Goal: Check status: Check status

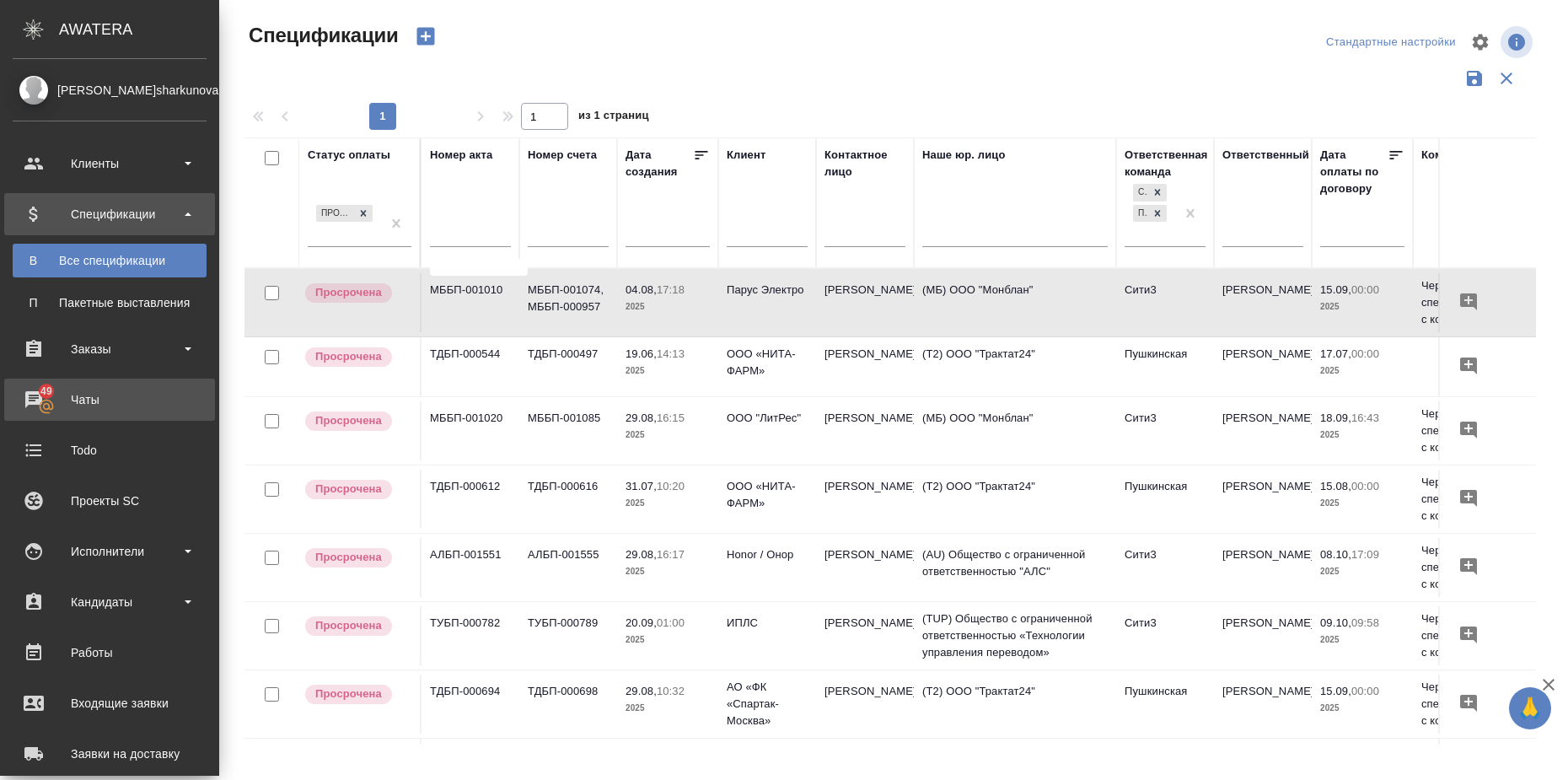
scroll to position [0, 103]
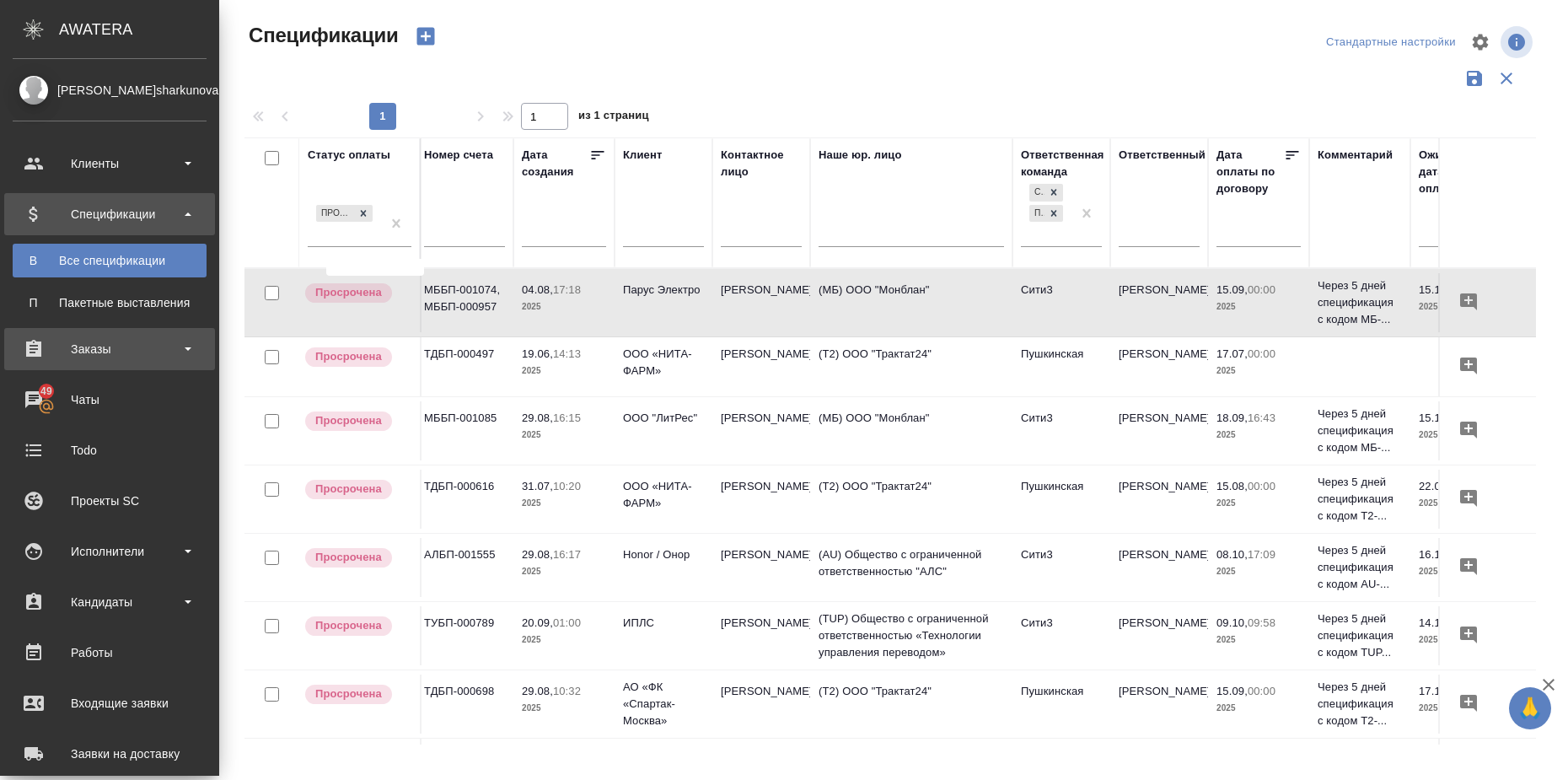
click at [197, 345] on div "Заказы" at bounding box center [110, 349] width 194 height 26
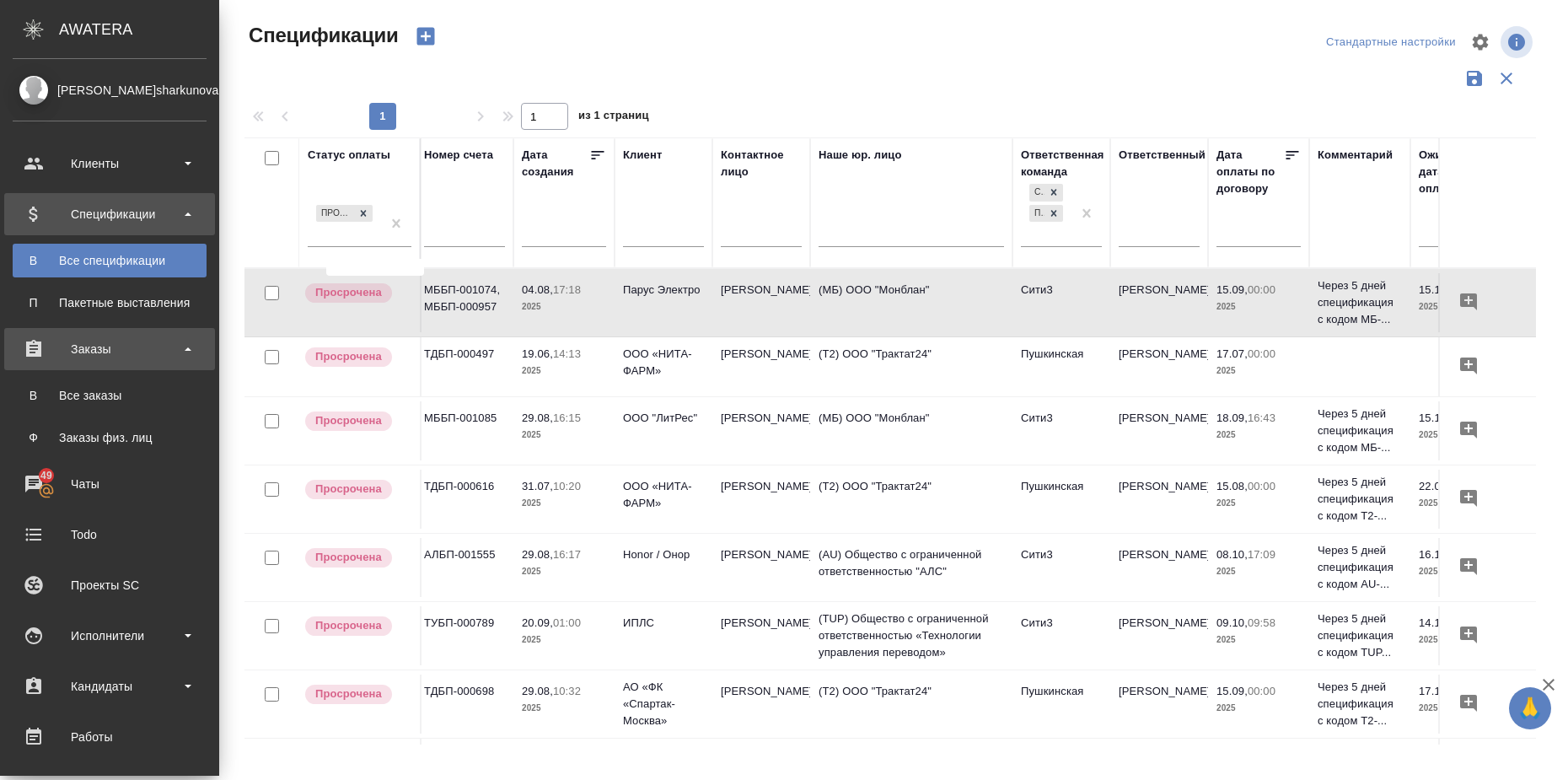
click at [186, 350] on b at bounding box center [188, 349] width 6 height 4
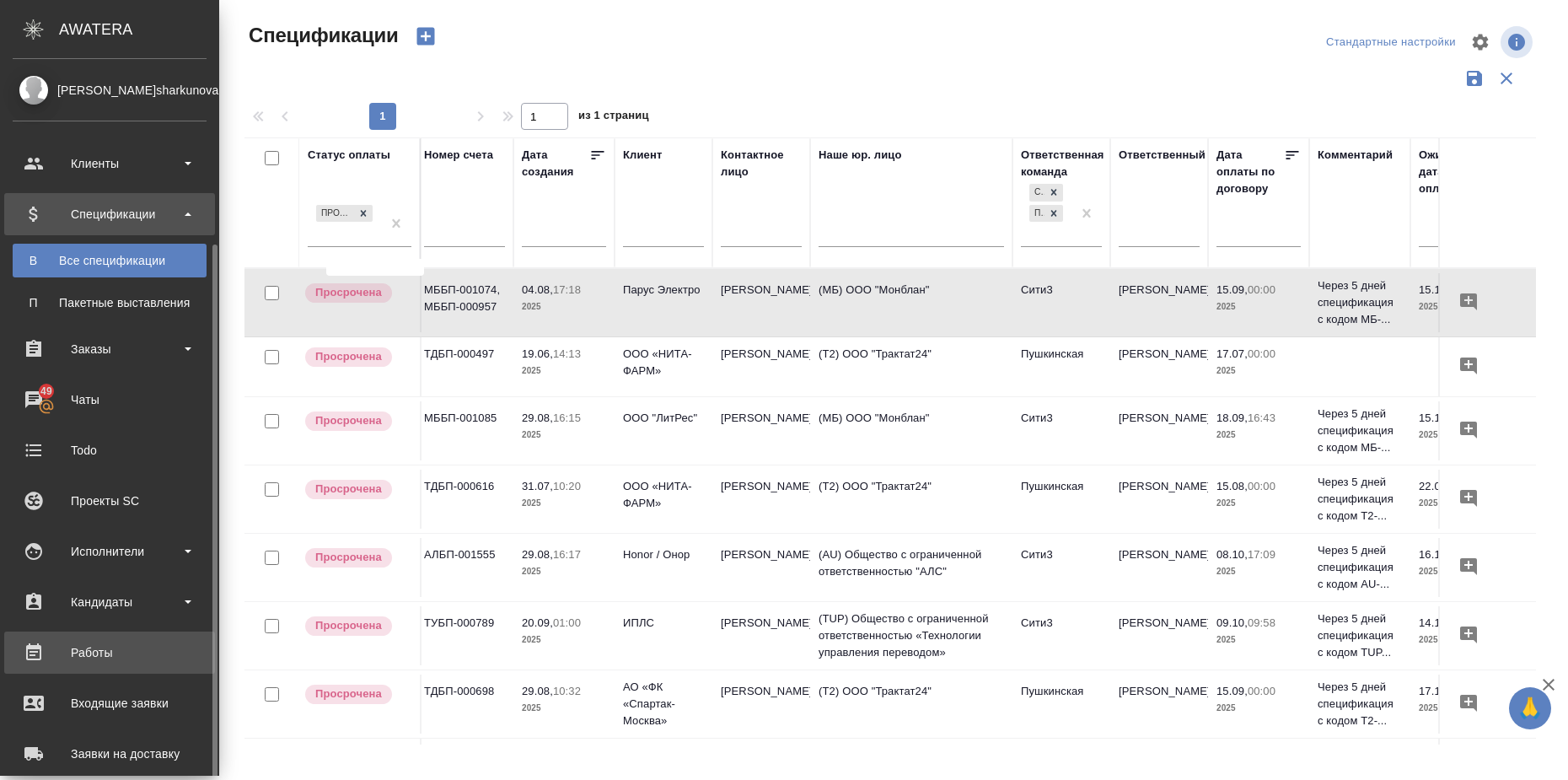
scroll to position [105, 0]
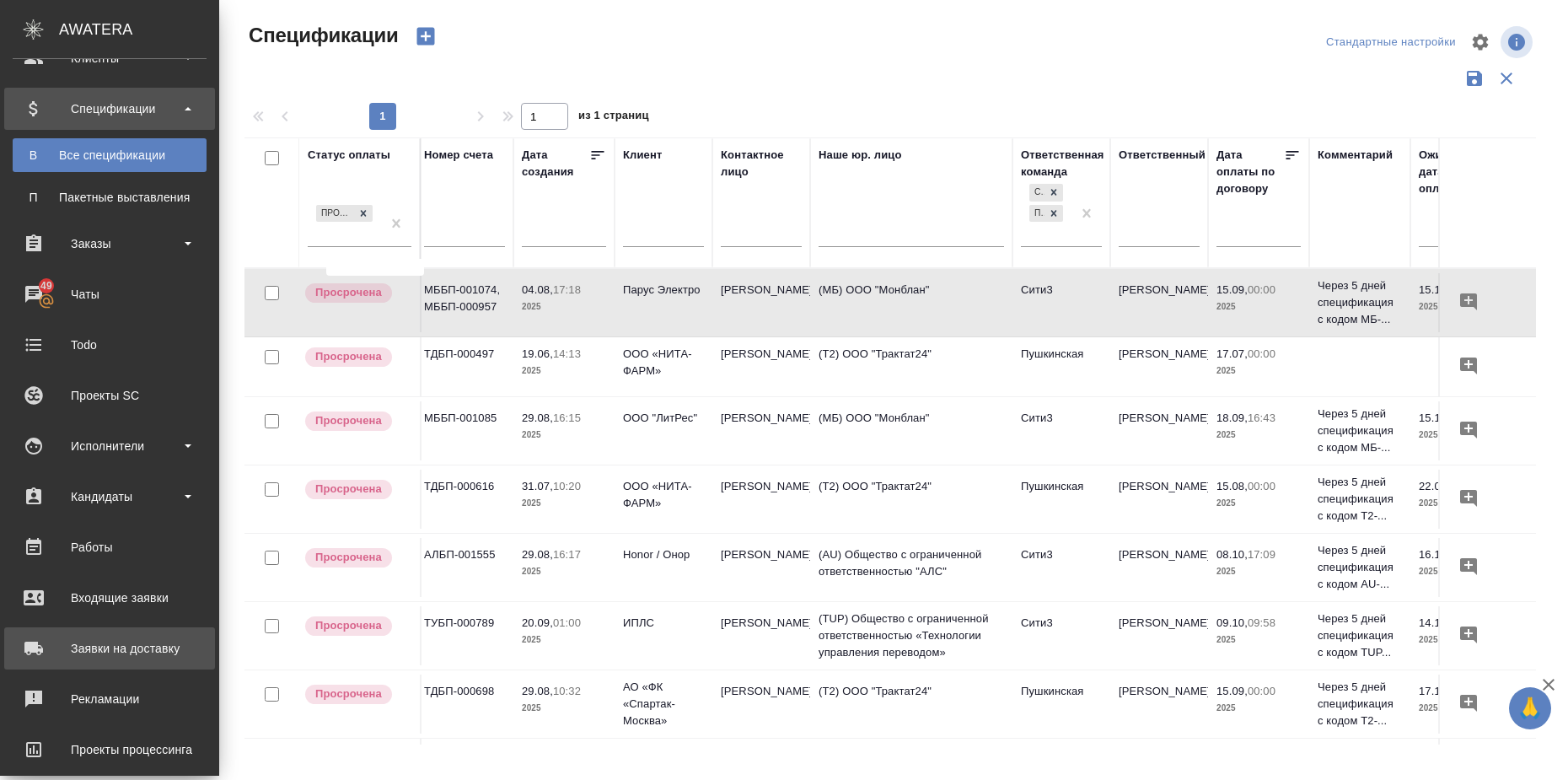
click at [143, 640] on div "Заявки на доставку" at bounding box center [110, 648] width 194 height 26
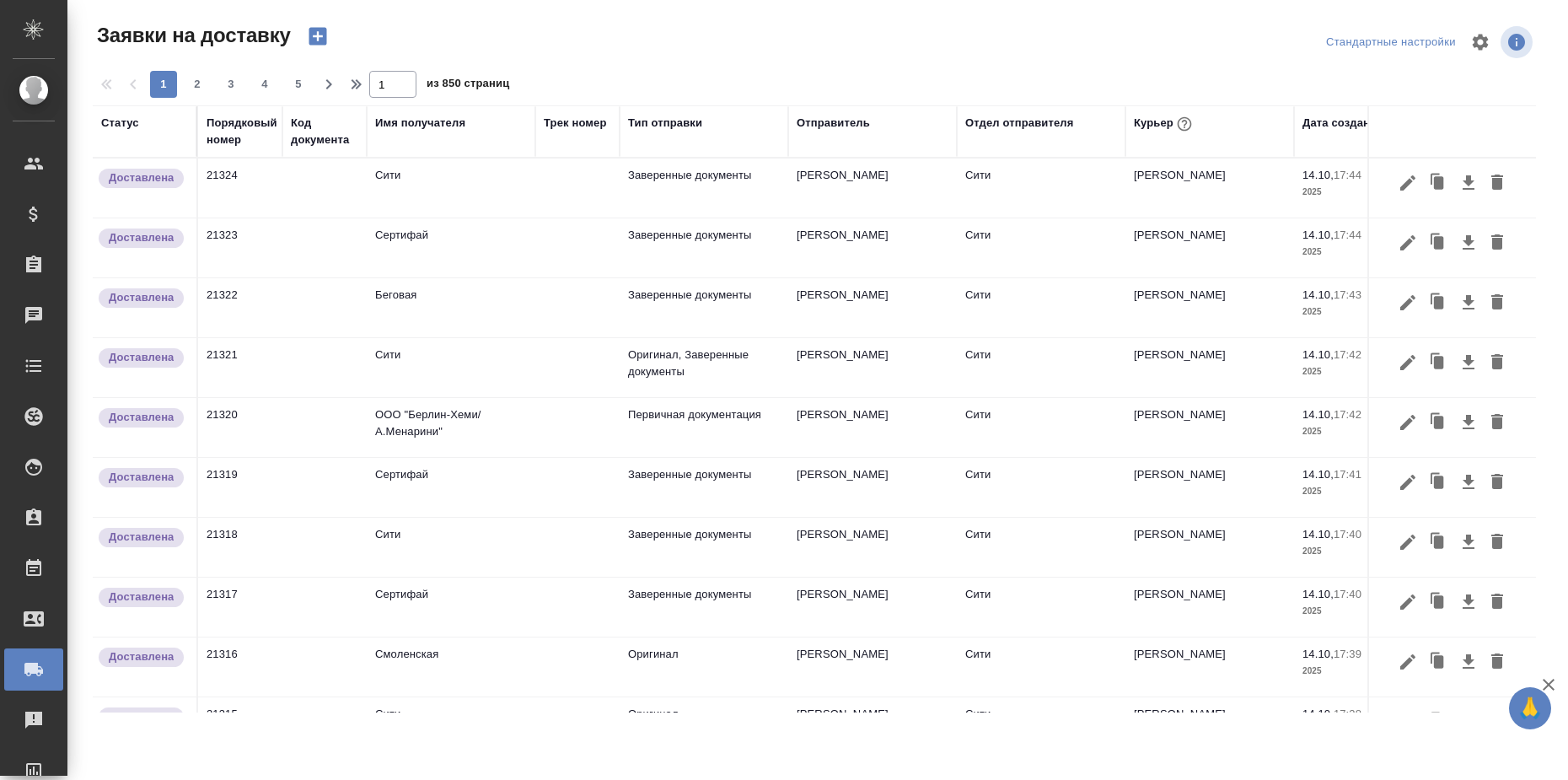
click at [219, 178] on td "21324" at bounding box center [240, 188] width 84 height 59
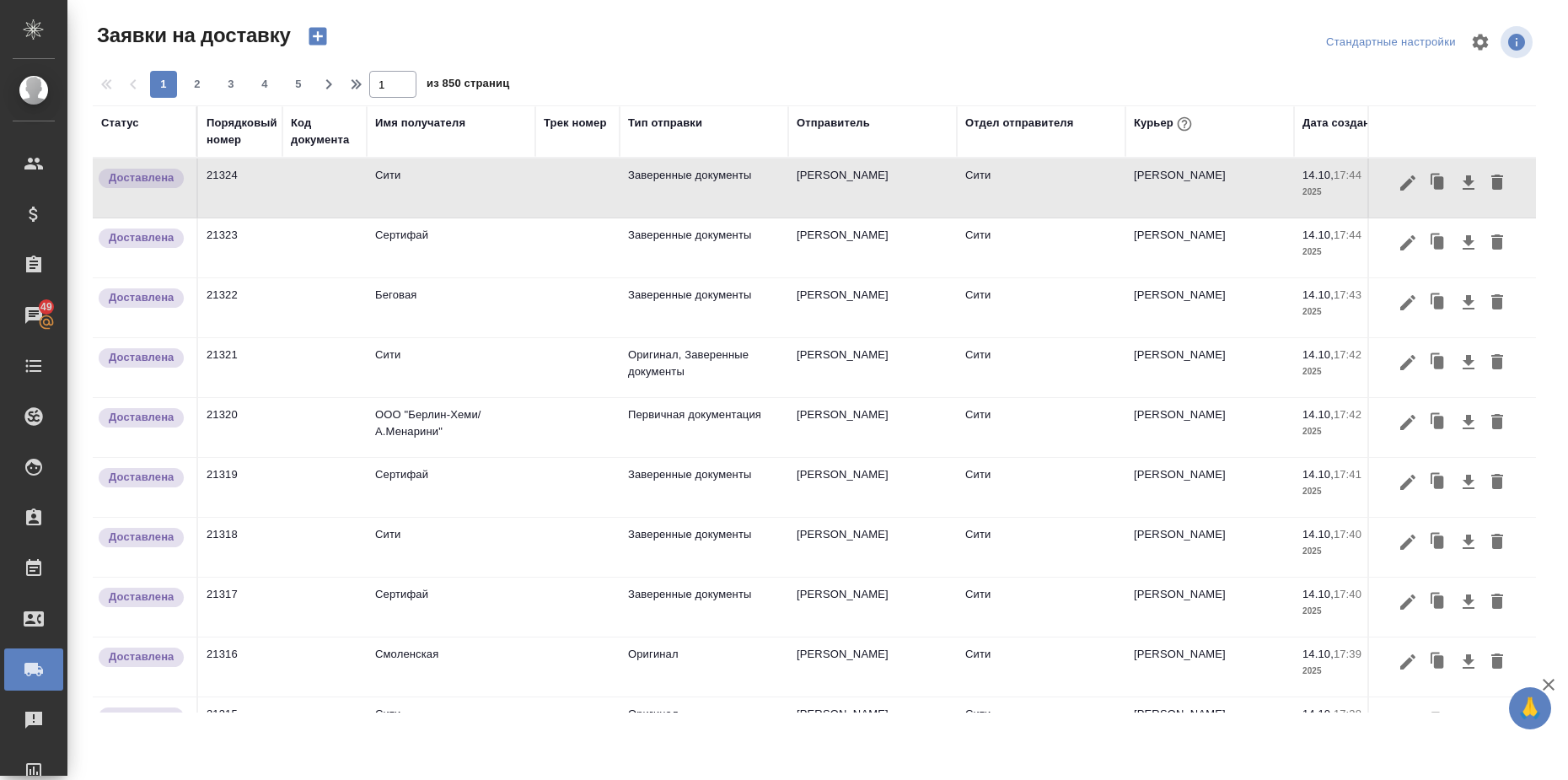
click at [224, 172] on td "21324" at bounding box center [240, 188] width 84 height 59
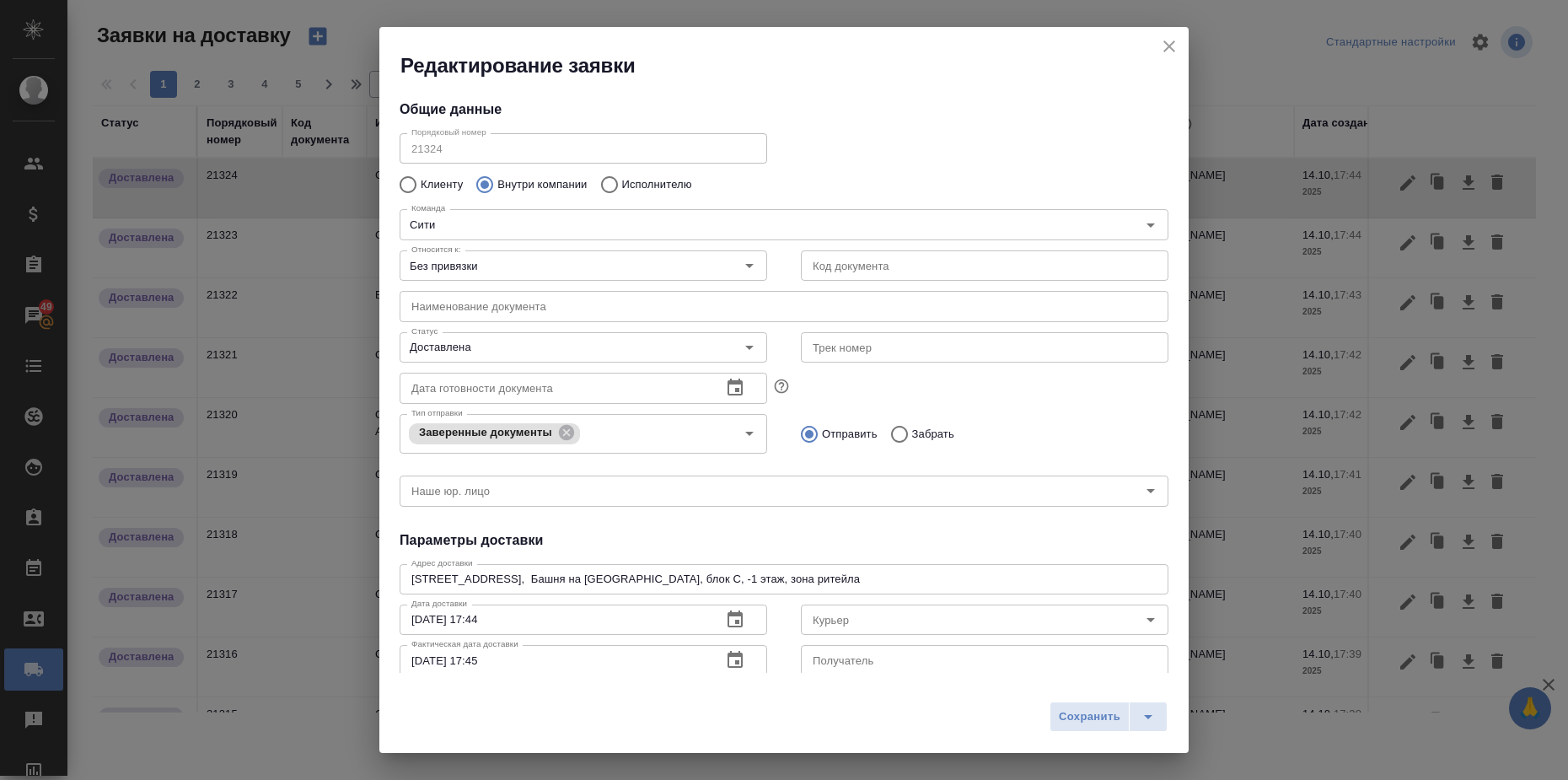
type input "[PERSON_NAME]"
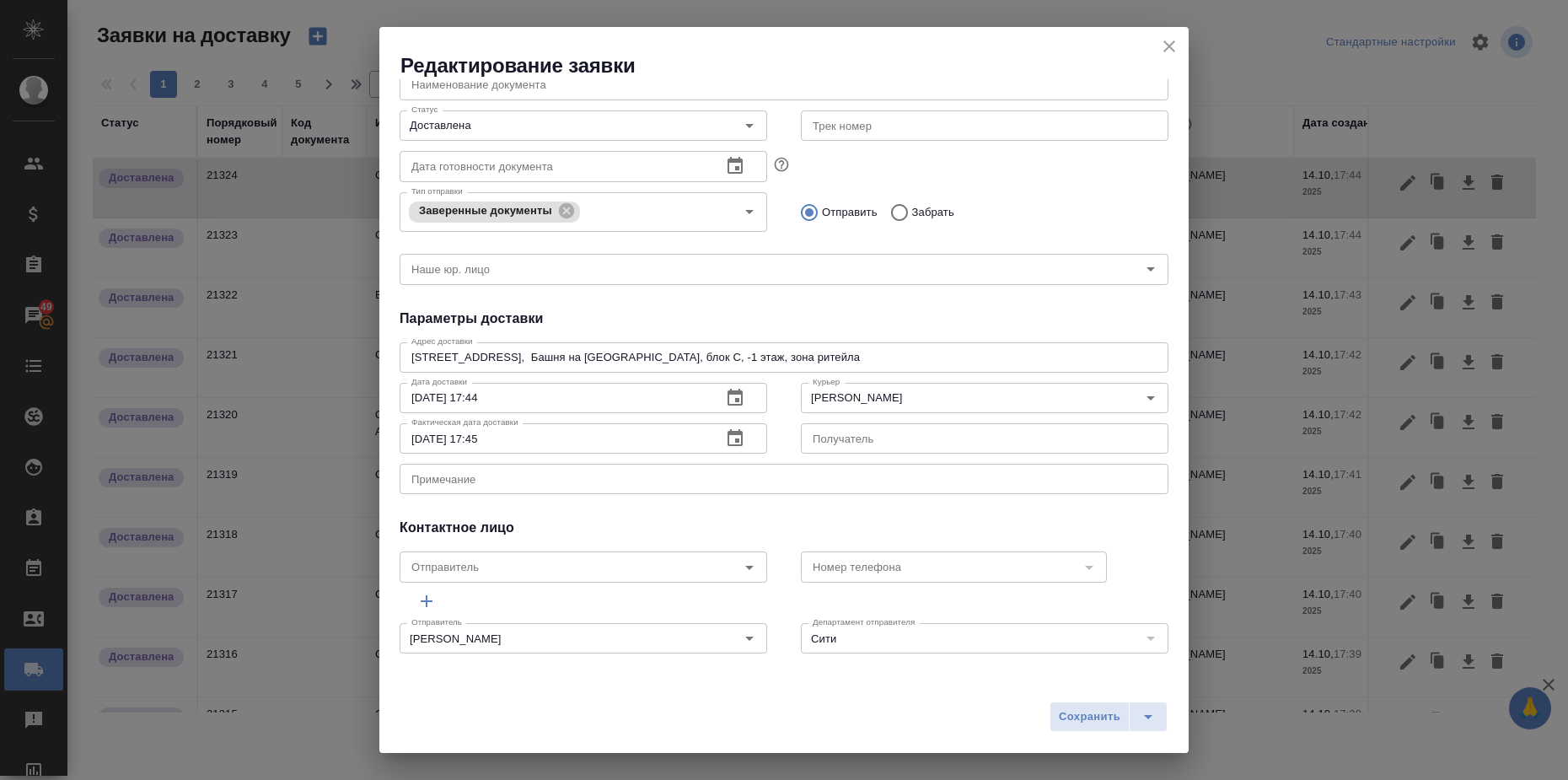
scroll to position [222, 0]
click at [1166, 44] on icon "close" at bounding box center [1169, 46] width 12 height 12
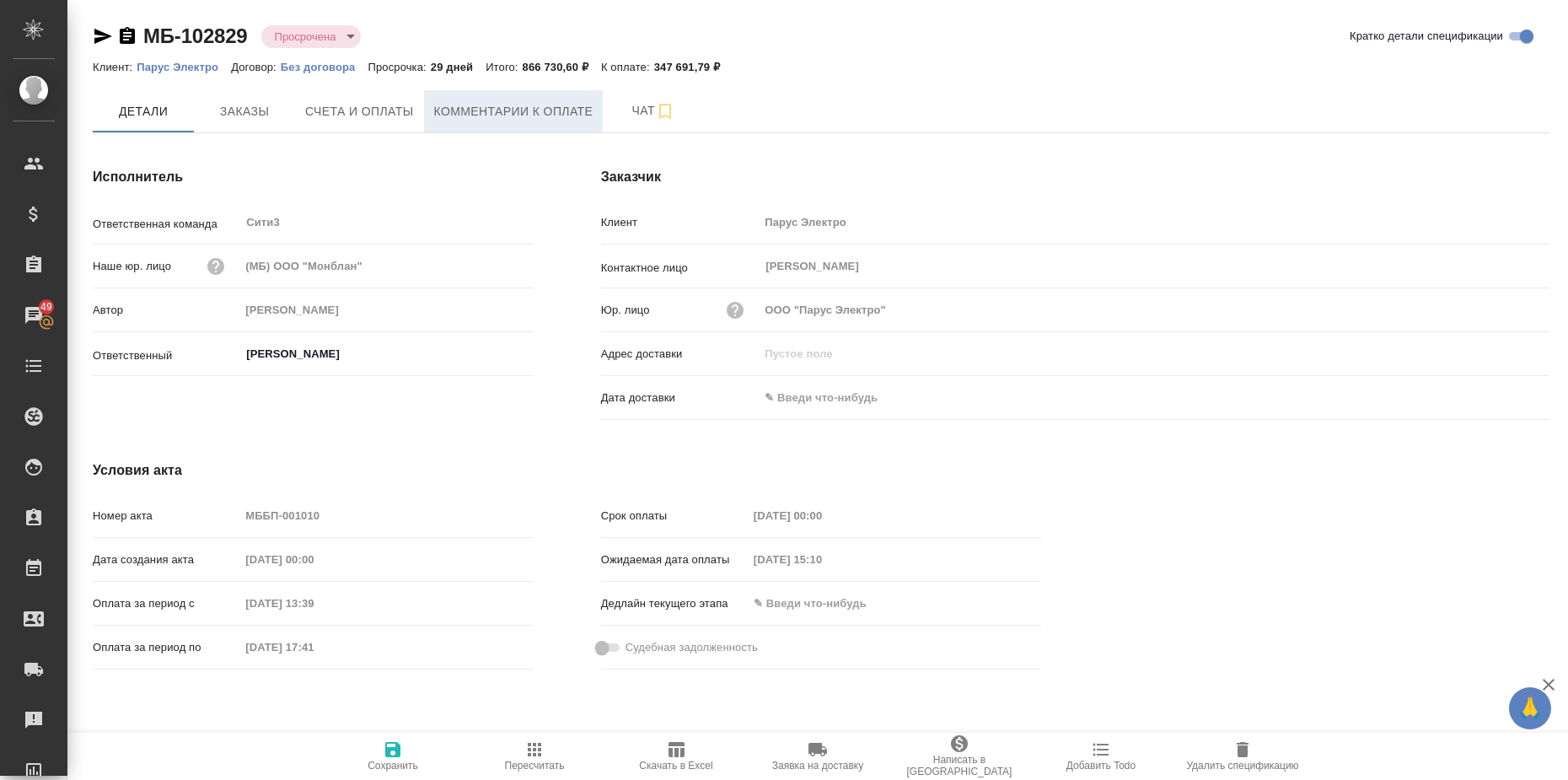
click at [497, 115] on span "Комментарии к оплате" at bounding box center [514, 112] width 159 height 21
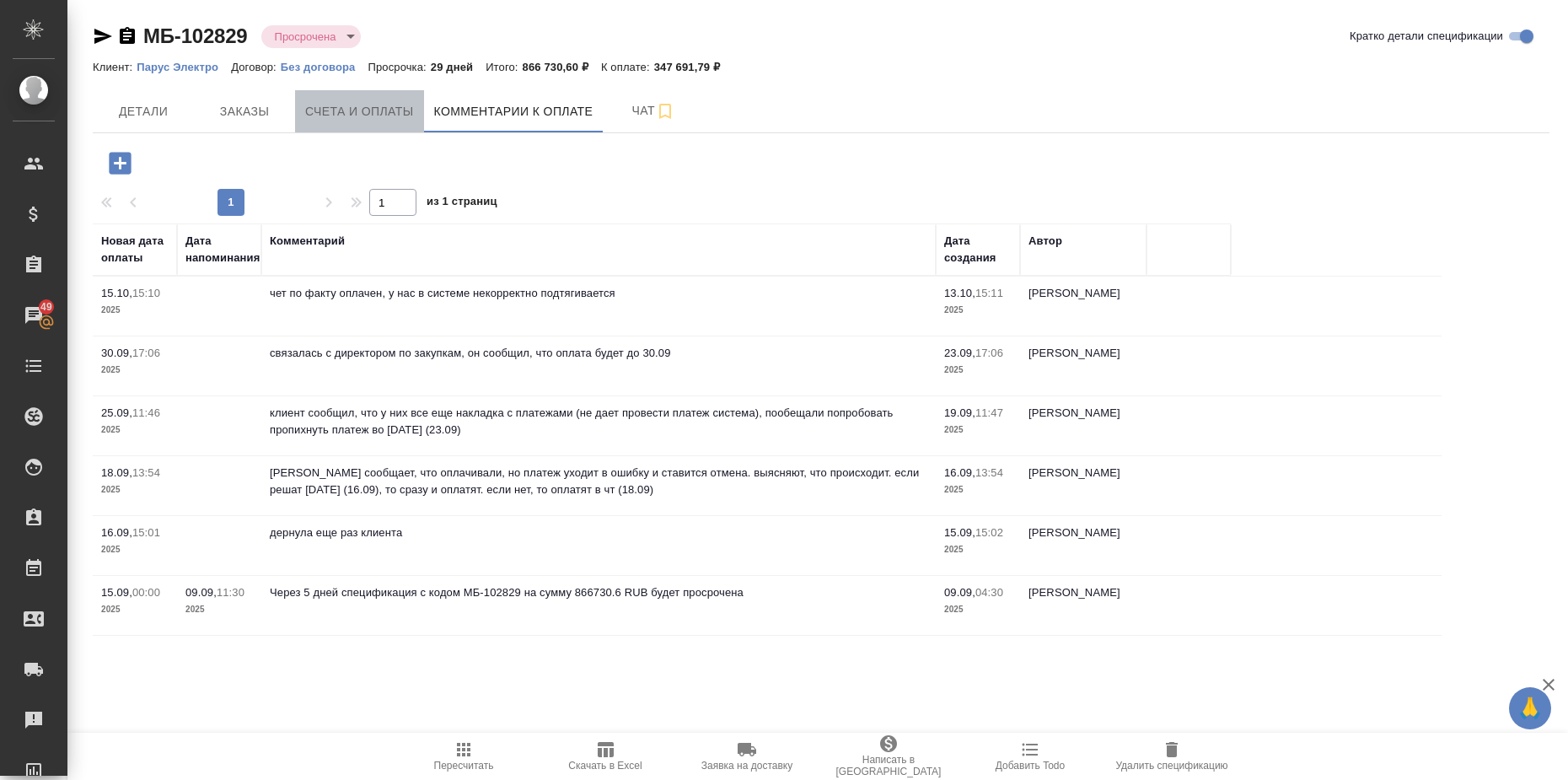
click at [340, 112] on span "Счета и оплаты" at bounding box center [359, 112] width 109 height 21
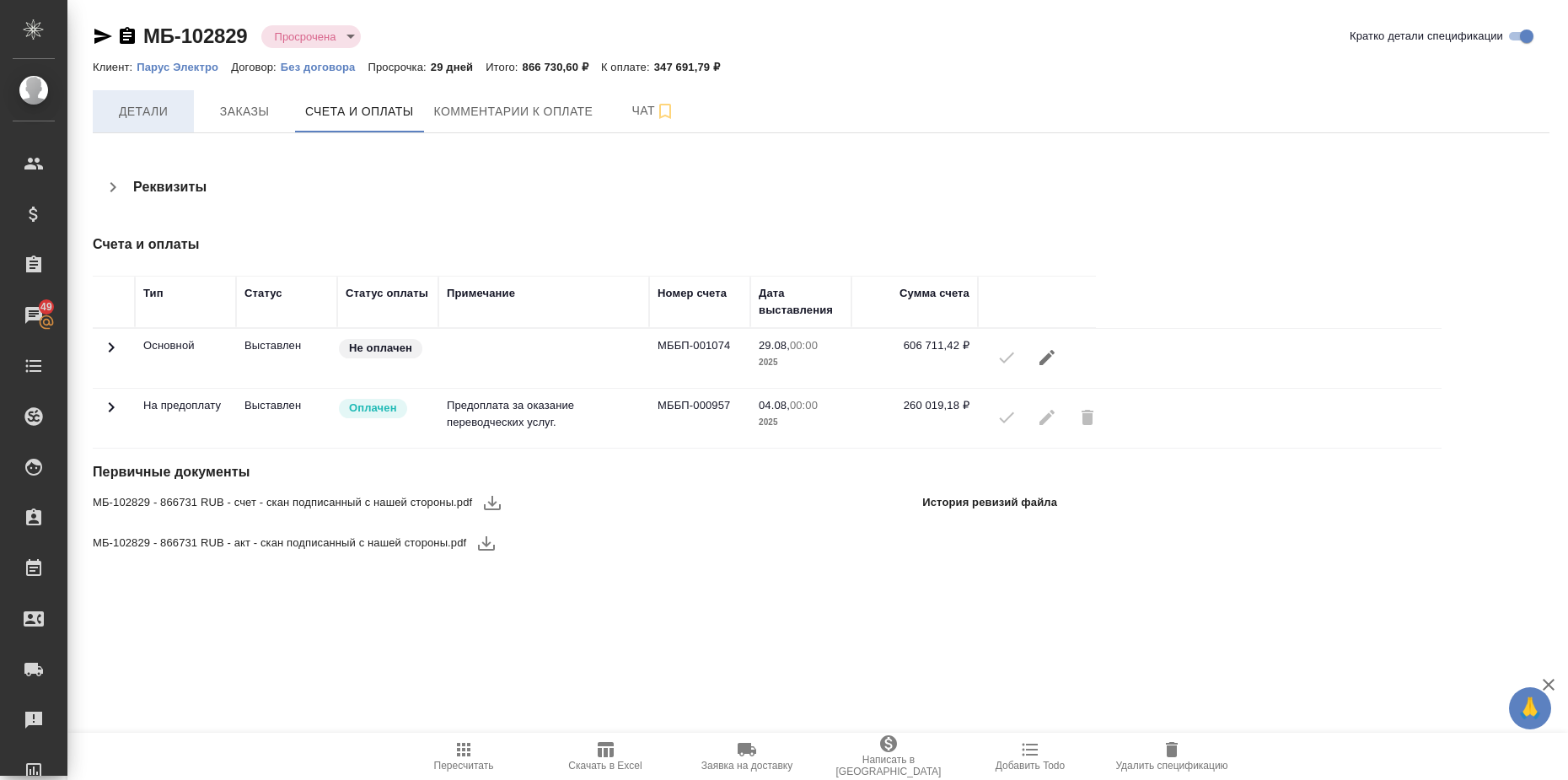
click at [144, 116] on span "Детали" at bounding box center [143, 112] width 81 height 21
